Goal: Information Seeking & Learning: Find specific fact

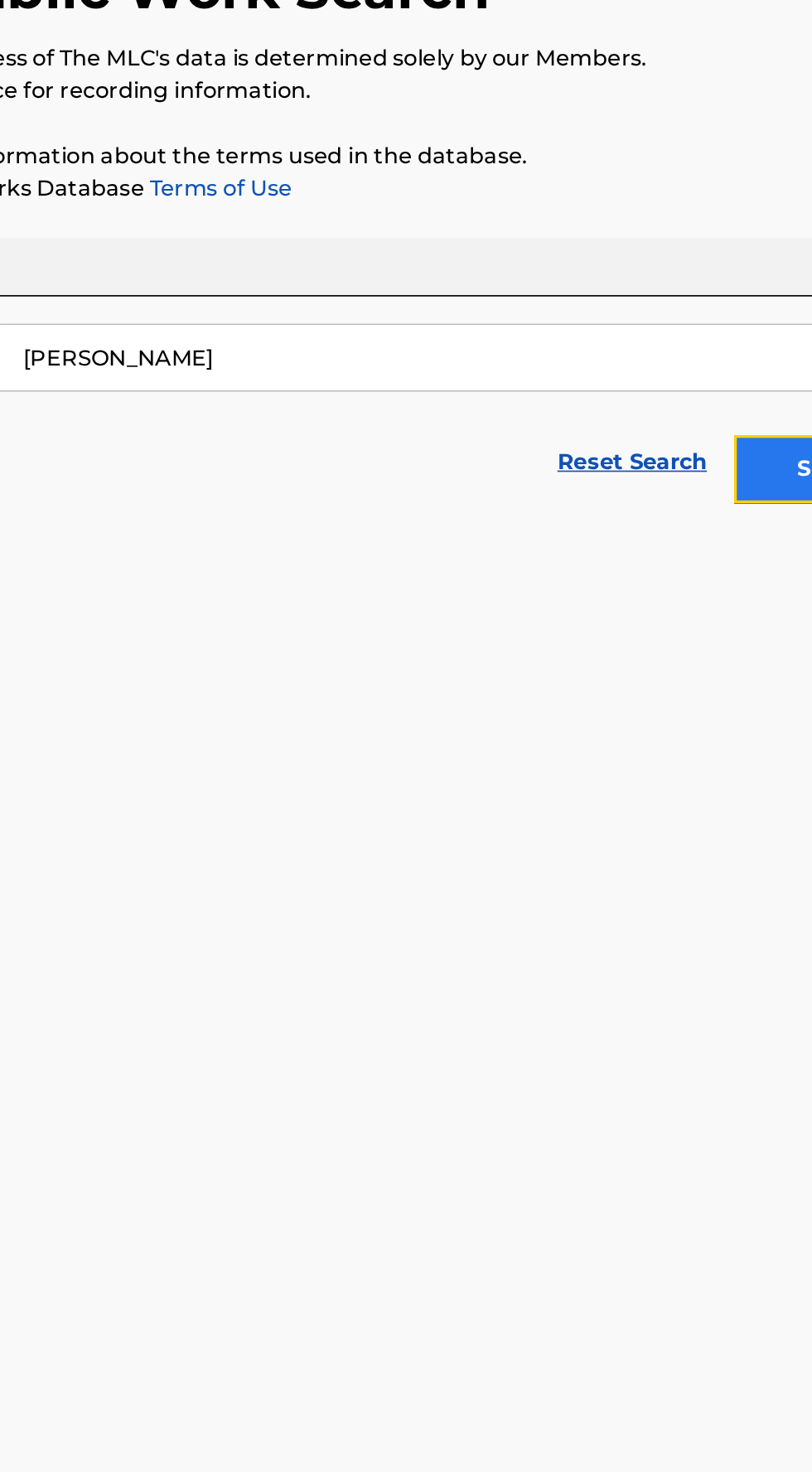
click at [696, 462] on button "Search" at bounding box center [729, 450] width 124 height 41
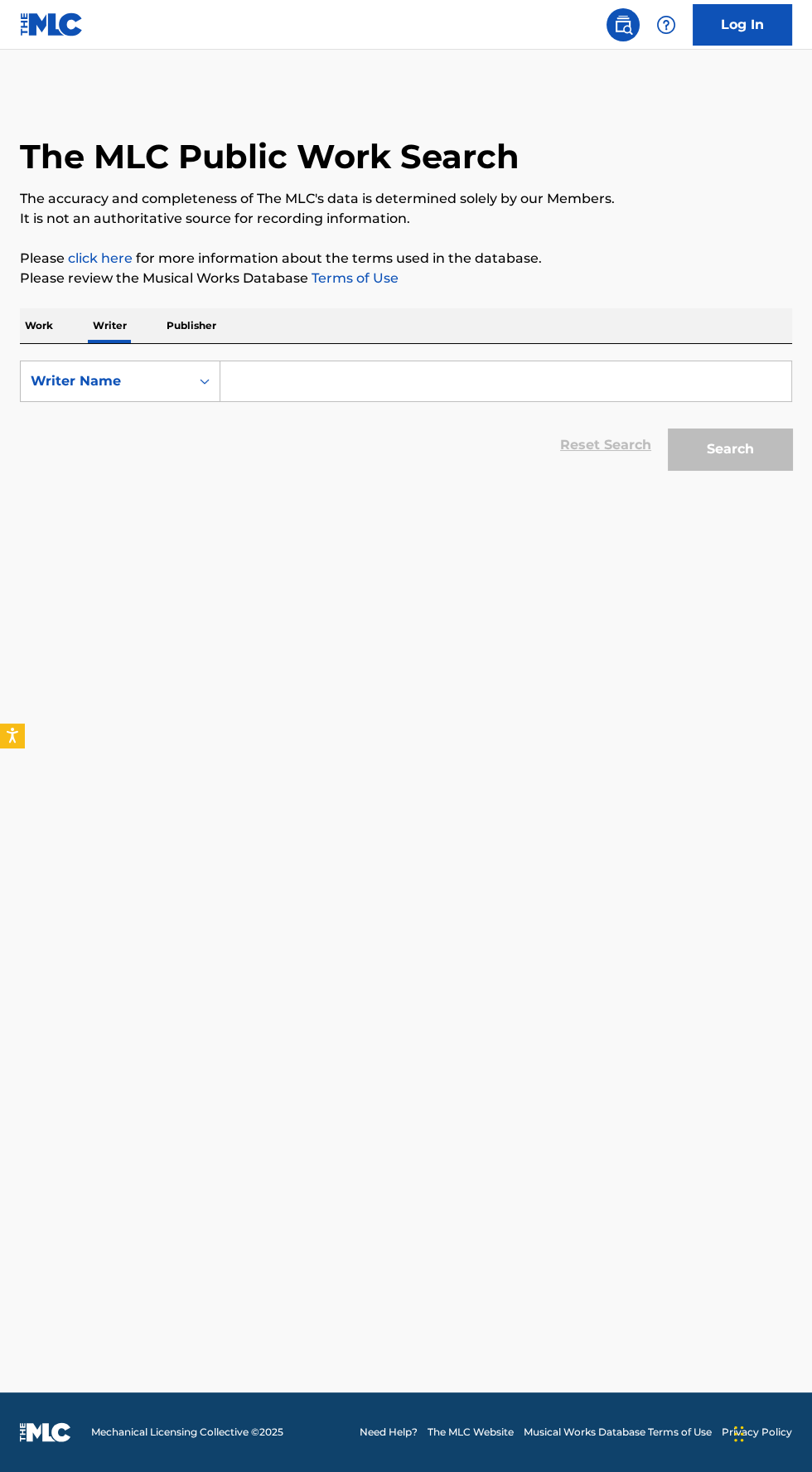
click at [439, 373] on input "Search Form" at bounding box center [506, 381] width 571 height 39
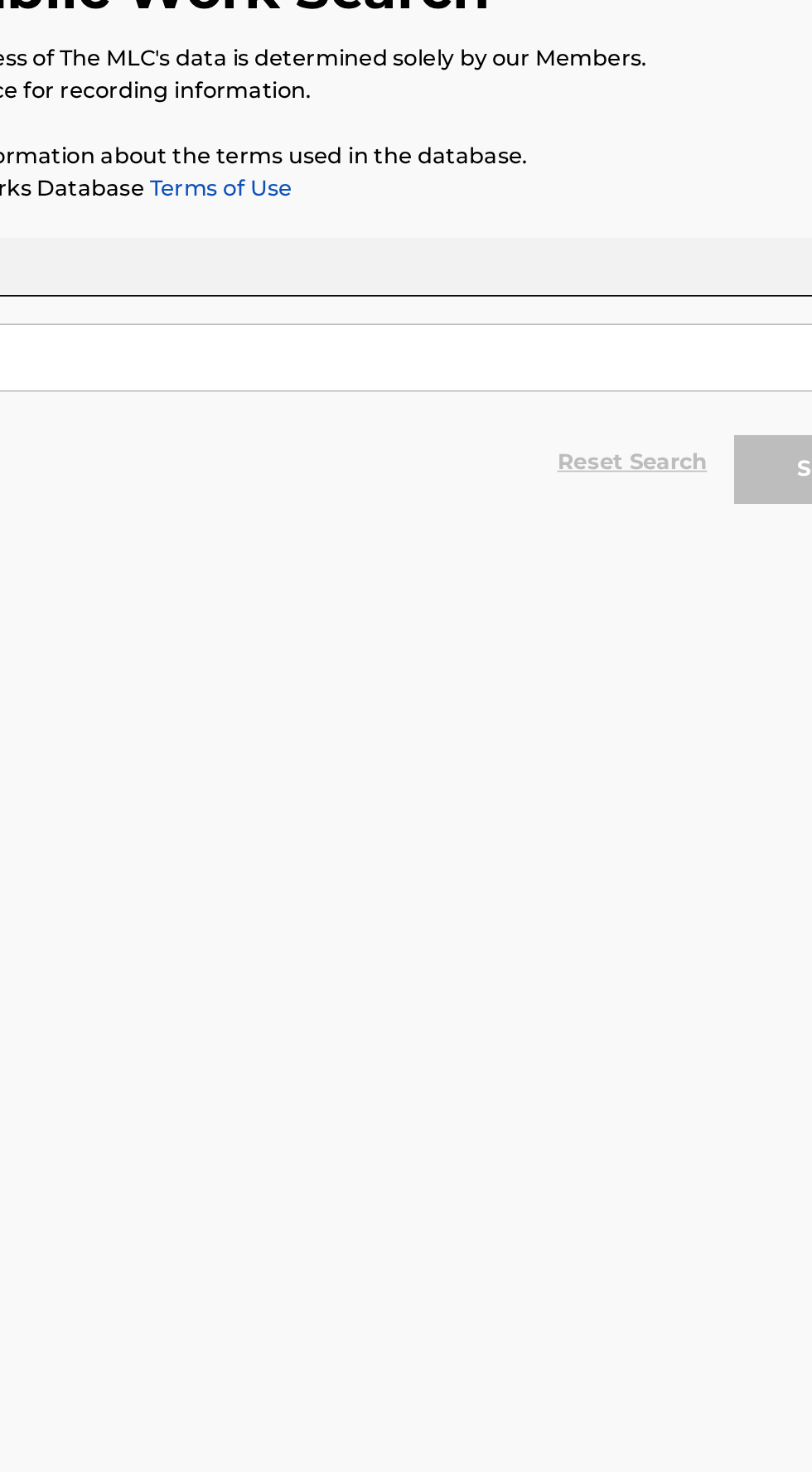
type input "[PERSON_NAME]"
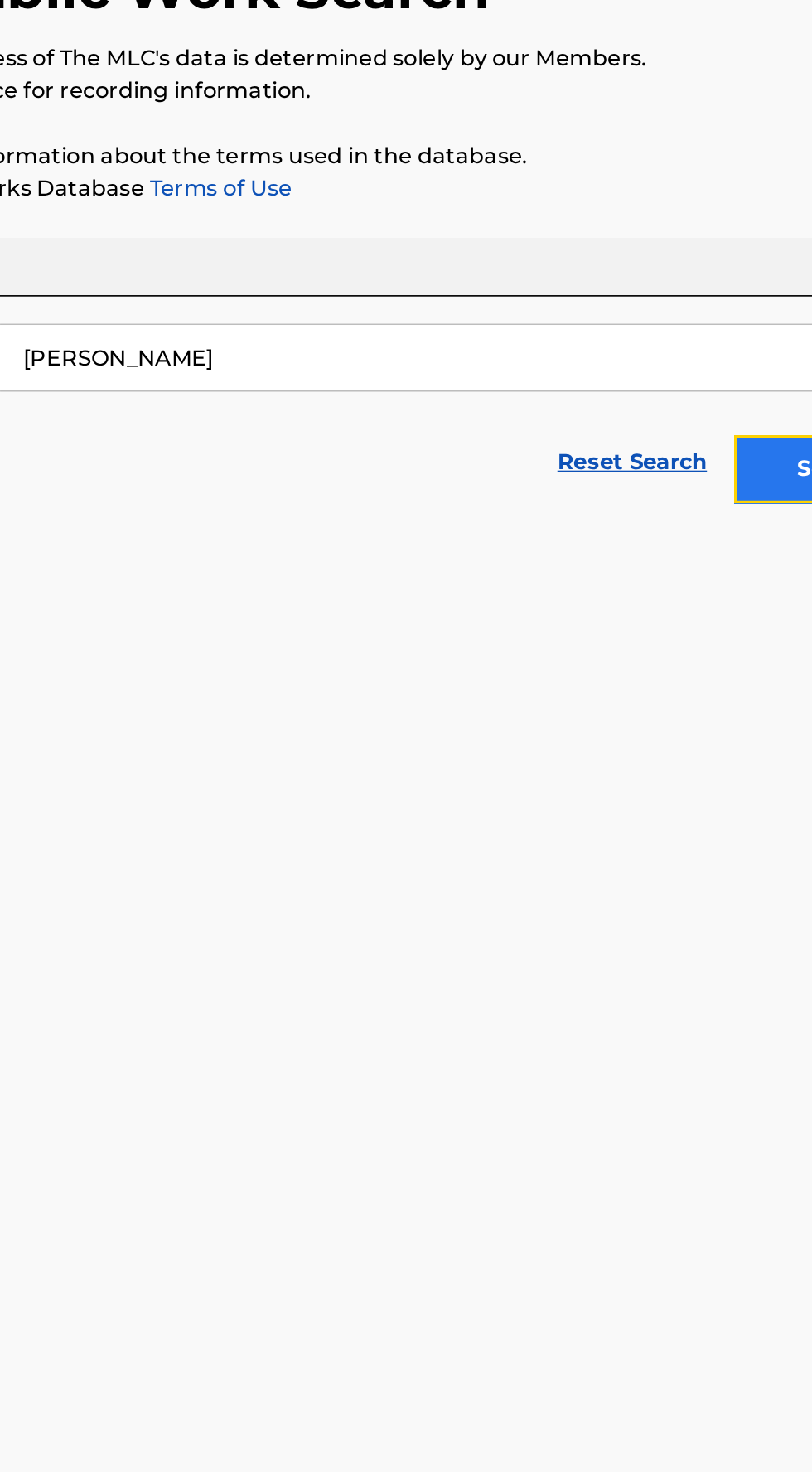
click at [693, 464] on button "Search" at bounding box center [729, 450] width 124 height 41
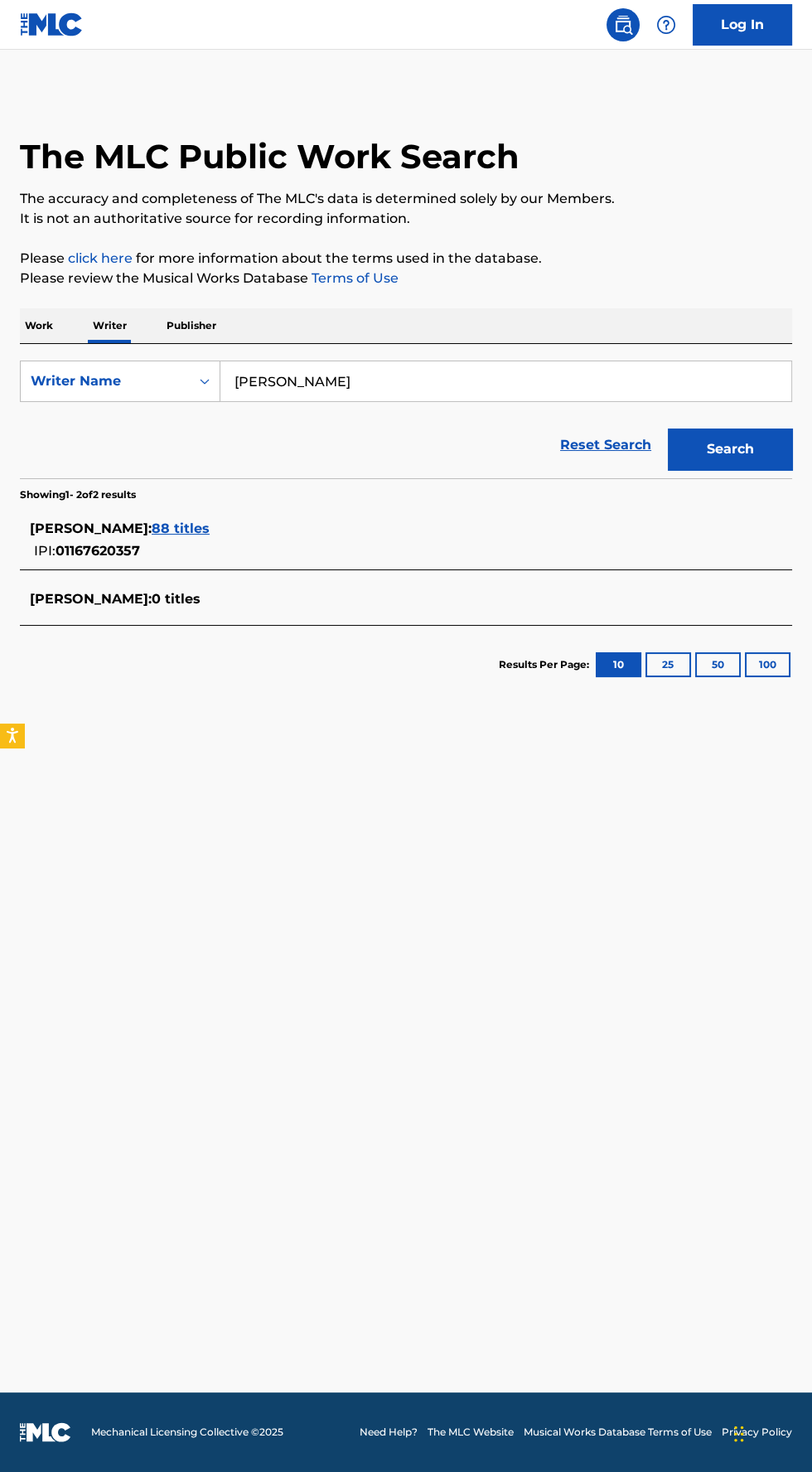
click at [210, 533] on span "88 titles" at bounding box center [180, 528] width 58 height 16
